Goal: Transaction & Acquisition: Book appointment/travel/reservation

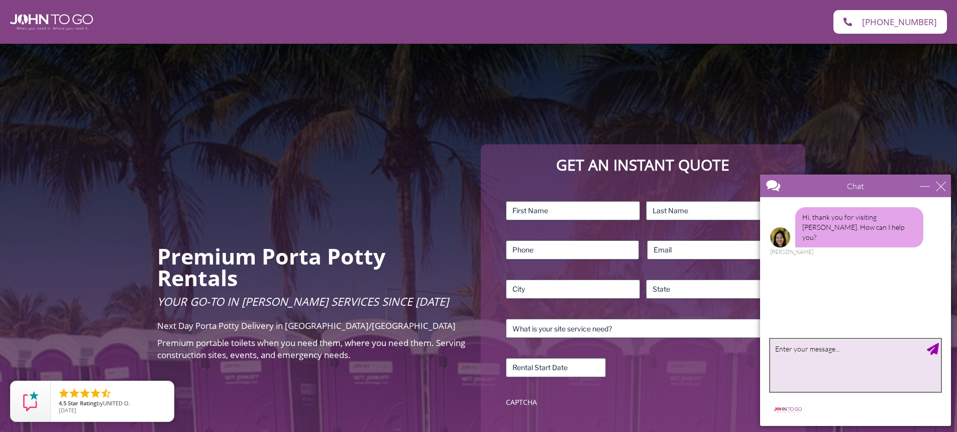
click at [813, 359] on textarea "type your message" at bounding box center [855, 365] width 171 height 53
click at [891, 352] on textarea "I need a qoute for a porta potty [DATE]" at bounding box center [855, 365] width 171 height 53
click at [802, 350] on textarea "I need a qoute for a porta potty [DATE]" at bounding box center [855, 365] width 171 height 53
click at [913, 350] on textarea "I need a quote for a porta potty [DATE]" at bounding box center [855, 365] width 171 height 53
type textarea "I need a quote for a porta potty [DATE] located in [GEOGRAPHIC_DATA] on [GEOGRA…"
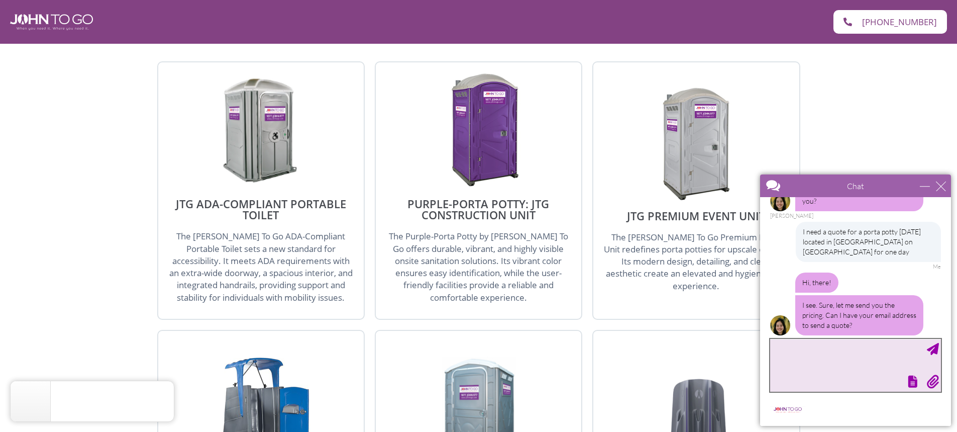
scroll to position [1206, 0]
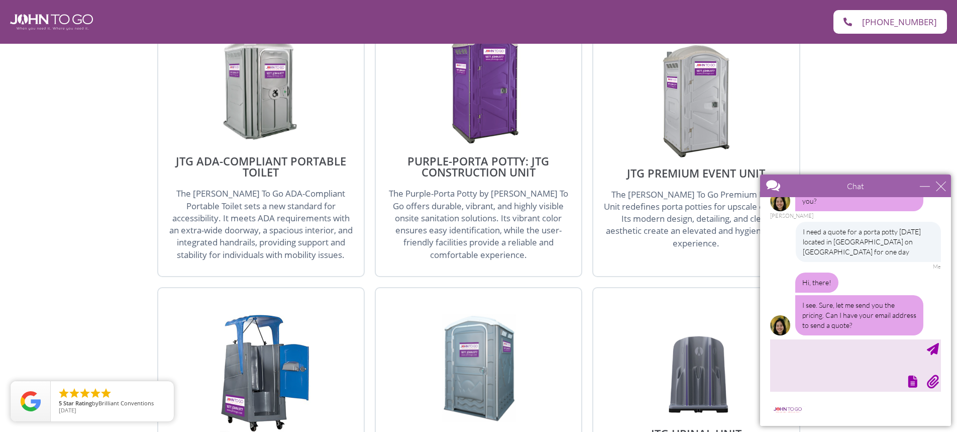
click at [701, 60] on img at bounding box center [696, 100] width 96 height 116
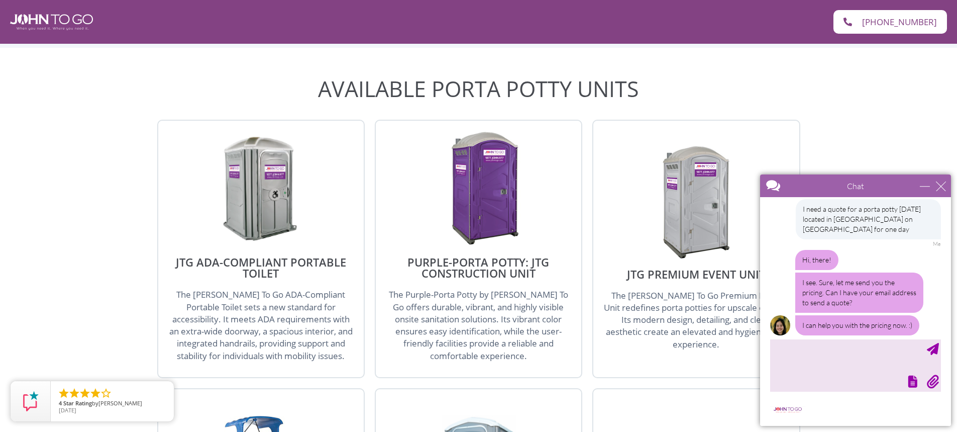
scroll to position [1105, 0]
click at [943, 186] on div "close" at bounding box center [941, 186] width 10 height 10
type input "Continue Chat"
type input "End Chat"
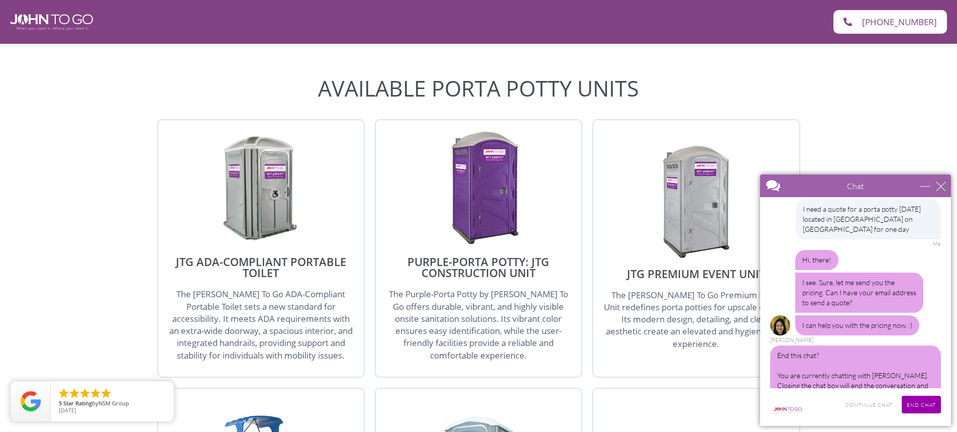
scroll to position [74, 0]
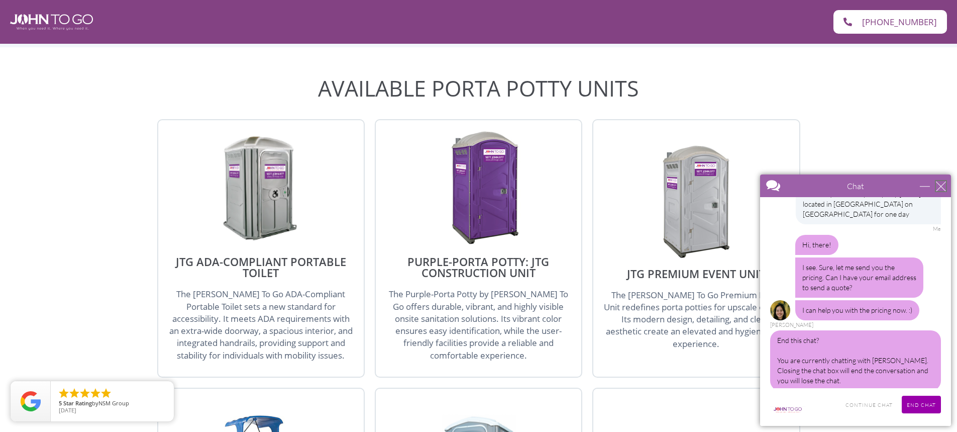
click at [941, 181] on div "close" at bounding box center [941, 186] width 10 height 10
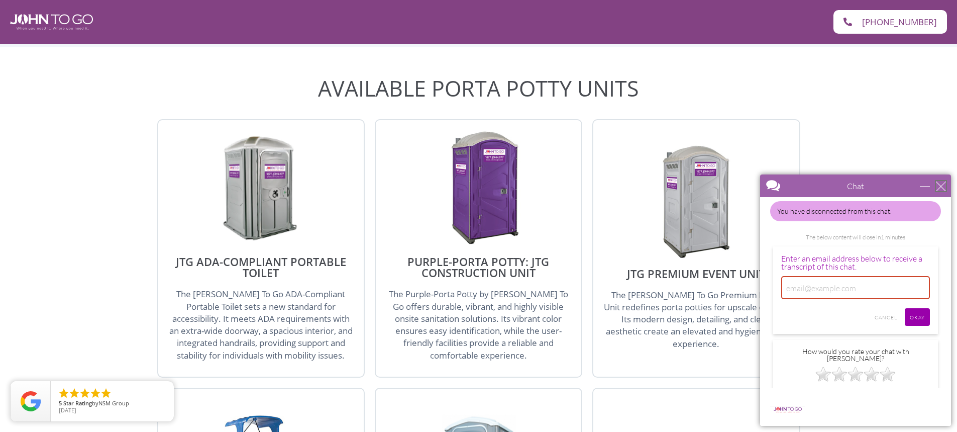
click at [942, 181] on div "close" at bounding box center [941, 186] width 10 height 10
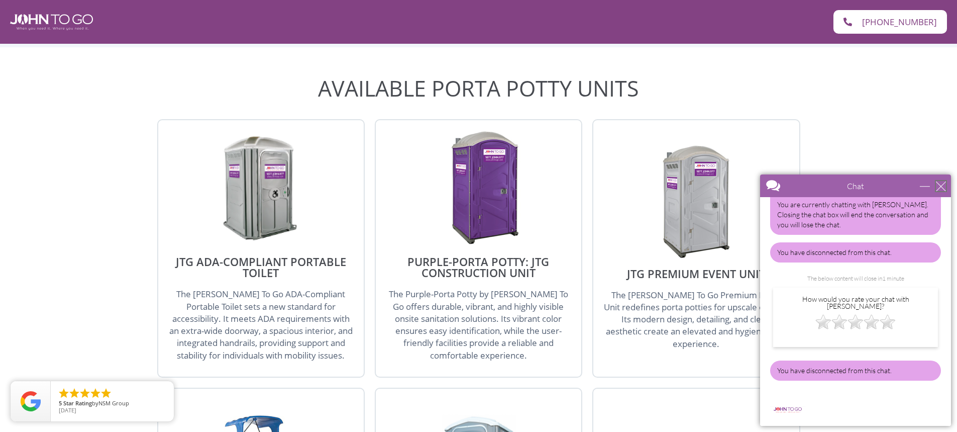
scroll to position [220, 0]
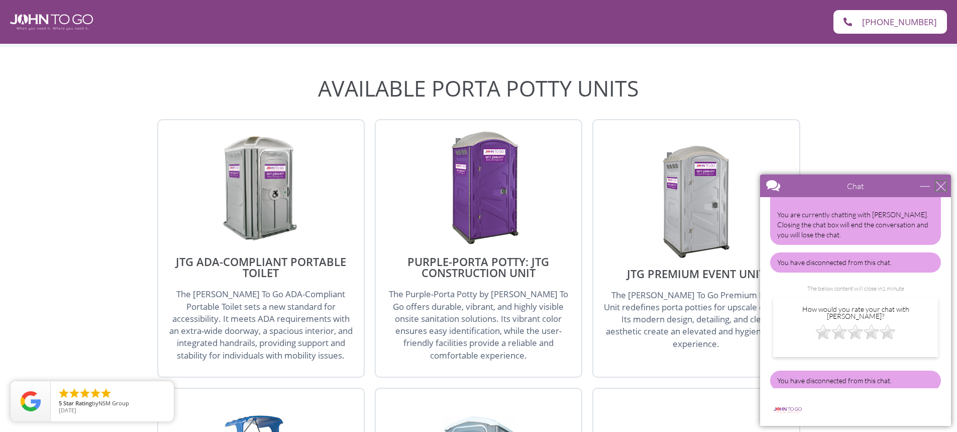
click at [942, 181] on div "close" at bounding box center [941, 186] width 10 height 10
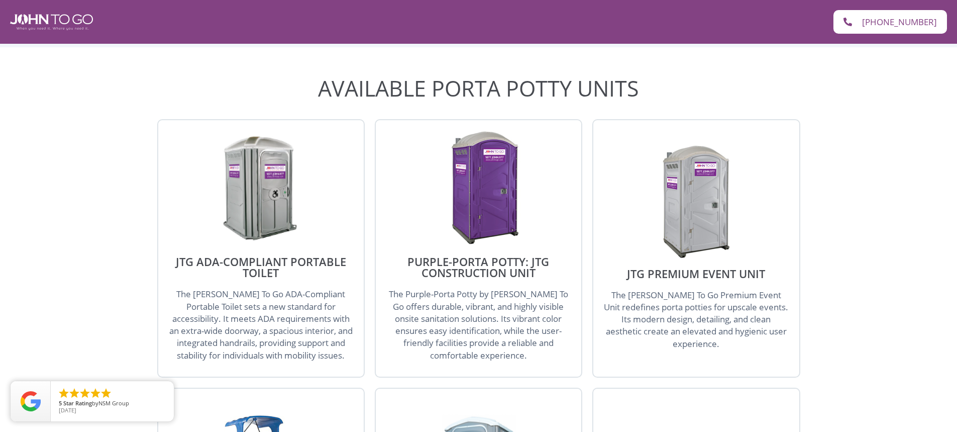
scroll to position [0, 0]
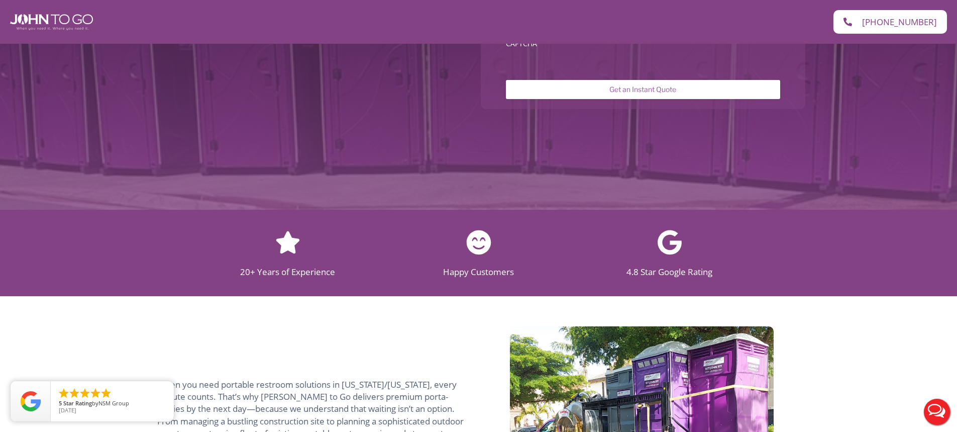
scroll to position [352, 0]
